Goal: Task Accomplishment & Management: Manage account settings

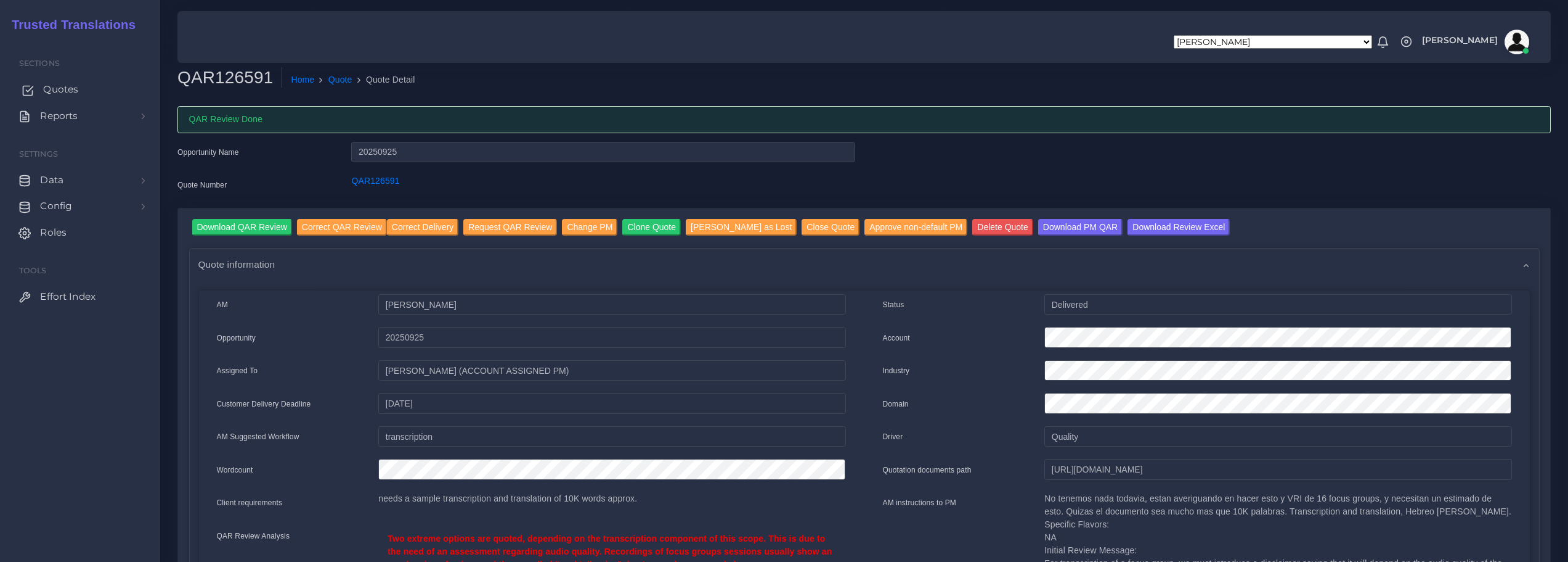
click at [47, 88] on span "Quotes" at bounding box center [61, 89] width 35 height 13
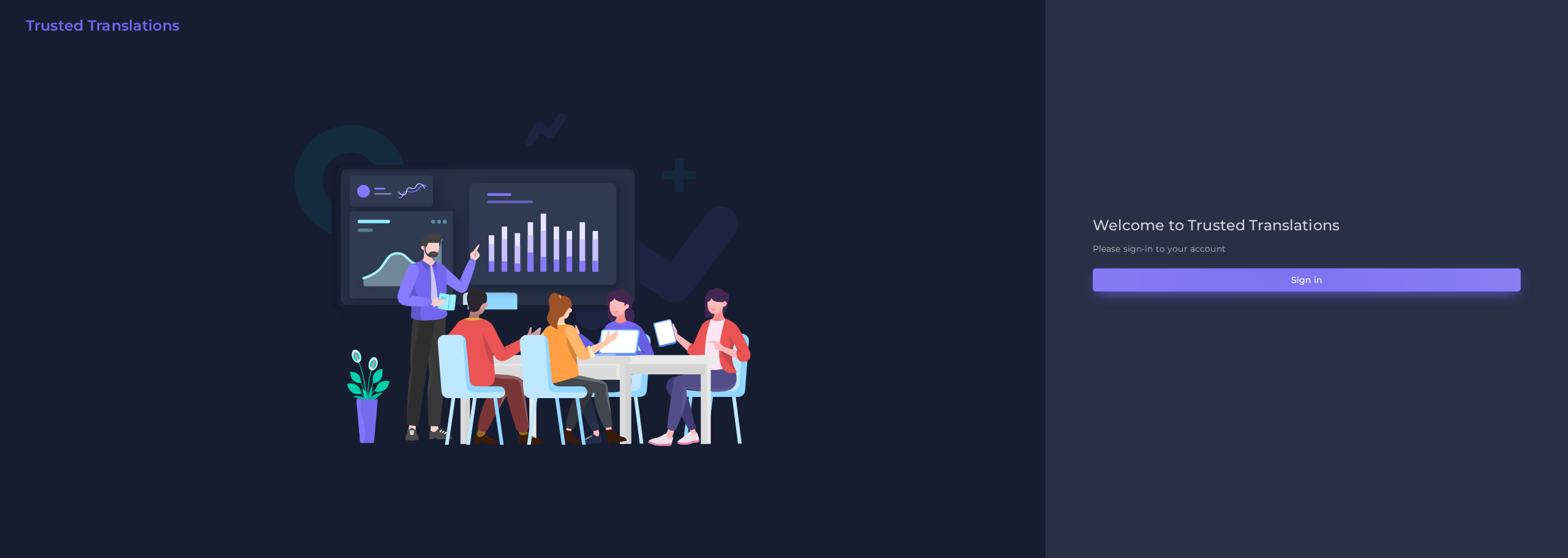
click at [1272, 276] on button "Sign in" at bounding box center [1307, 279] width 428 height 23
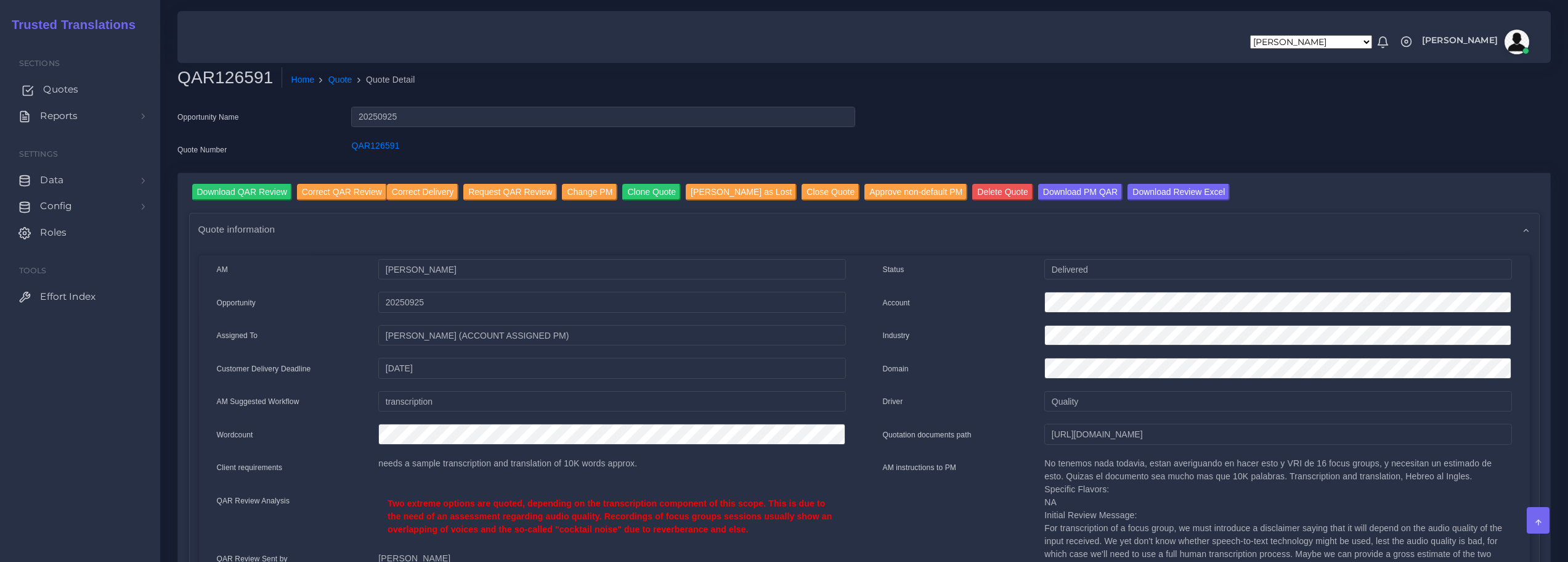
click at [60, 90] on span "Quotes" at bounding box center [61, 89] width 35 height 13
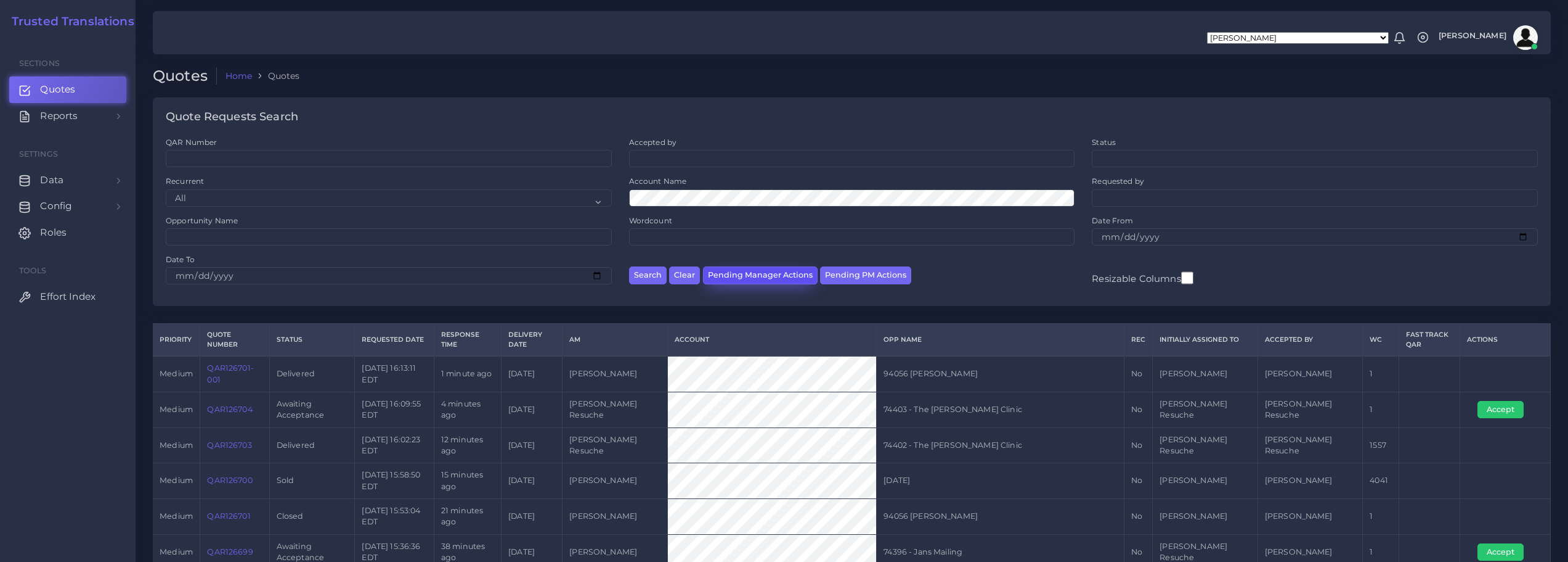
click at [766, 273] on button "Pending Manager Actions" at bounding box center [760, 275] width 114 height 18
select select "awaiting_manager_initial_review"
